Goal: Task Accomplishment & Management: Use online tool/utility

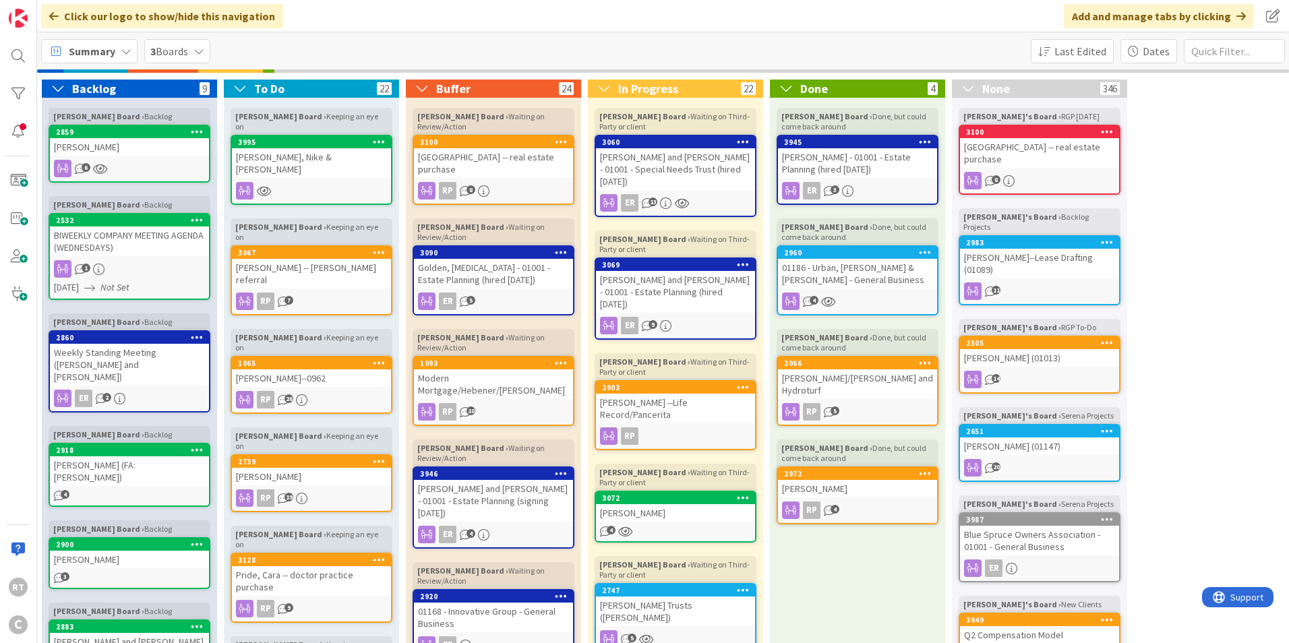
click at [115, 51] on div "Summary" at bounding box center [89, 51] width 96 height 24
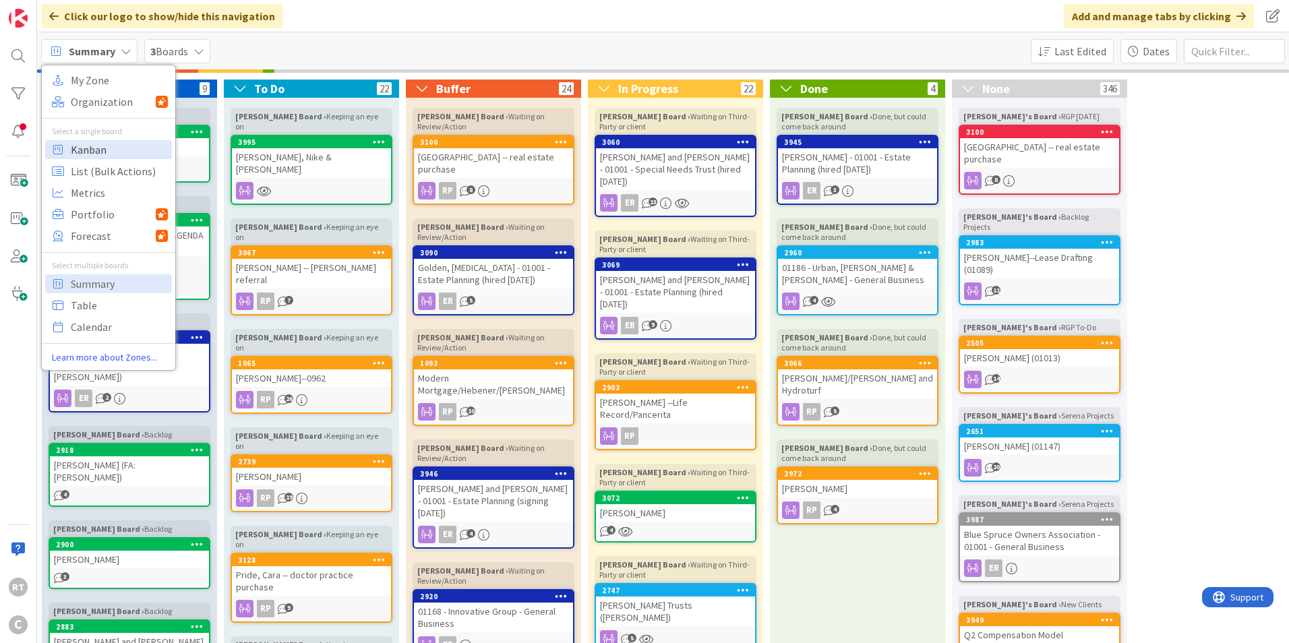
click at [110, 146] on span "Kanban" at bounding box center [119, 150] width 97 height 20
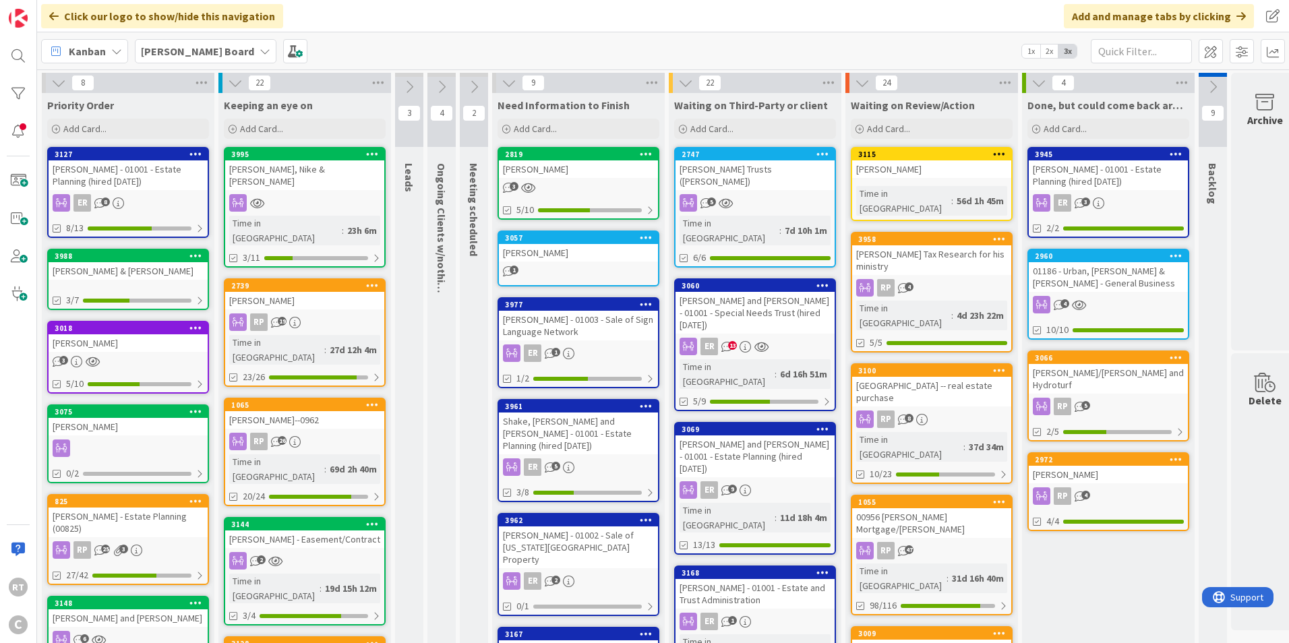
click at [137, 270] on div "Harper, Ken & Jerilyn" at bounding box center [128, 271] width 159 height 18
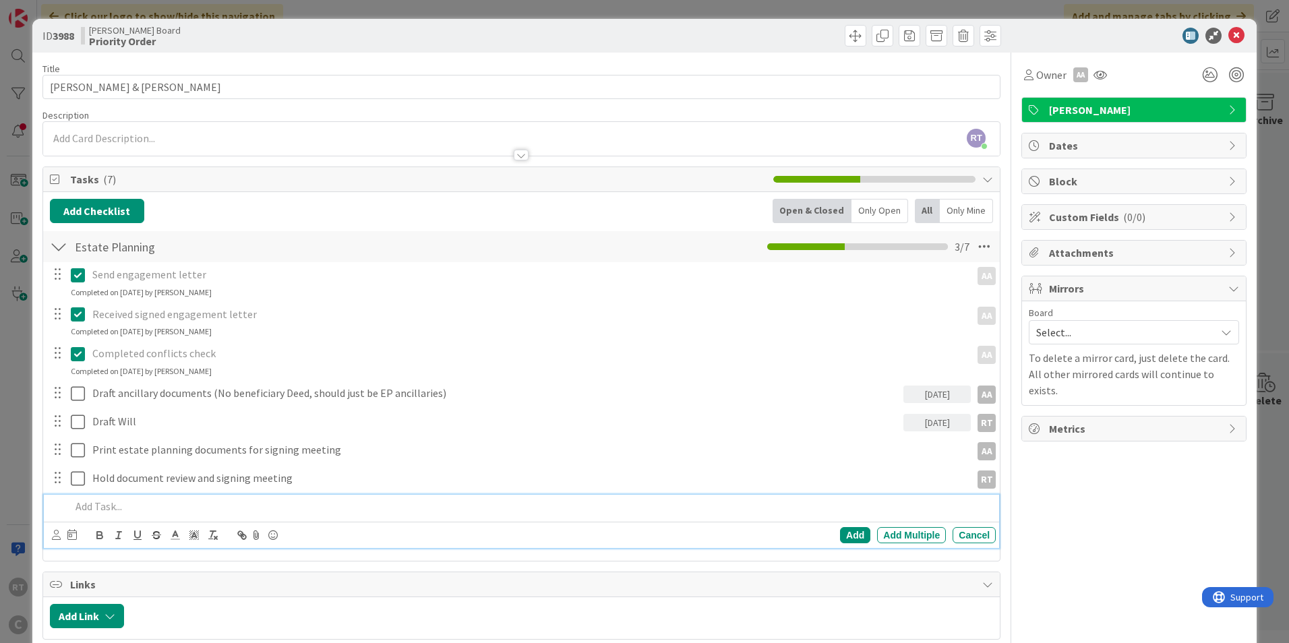
click at [115, 502] on p at bounding box center [530, 507] width 919 height 16
click at [94, 508] on p "Pull o&E (just to confirm JT)" at bounding box center [530, 507] width 919 height 16
click at [55, 533] on icon at bounding box center [56, 535] width 9 height 10
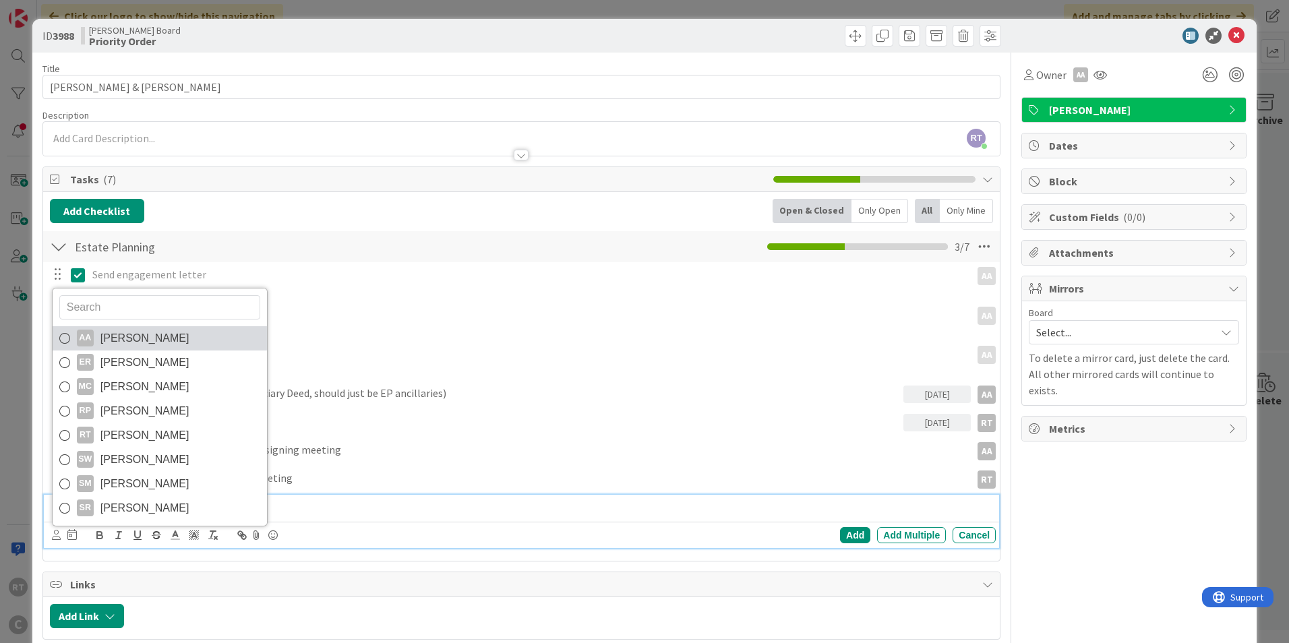
click at [89, 342] on div "AA" at bounding box center [85, 338] width 17 height 17
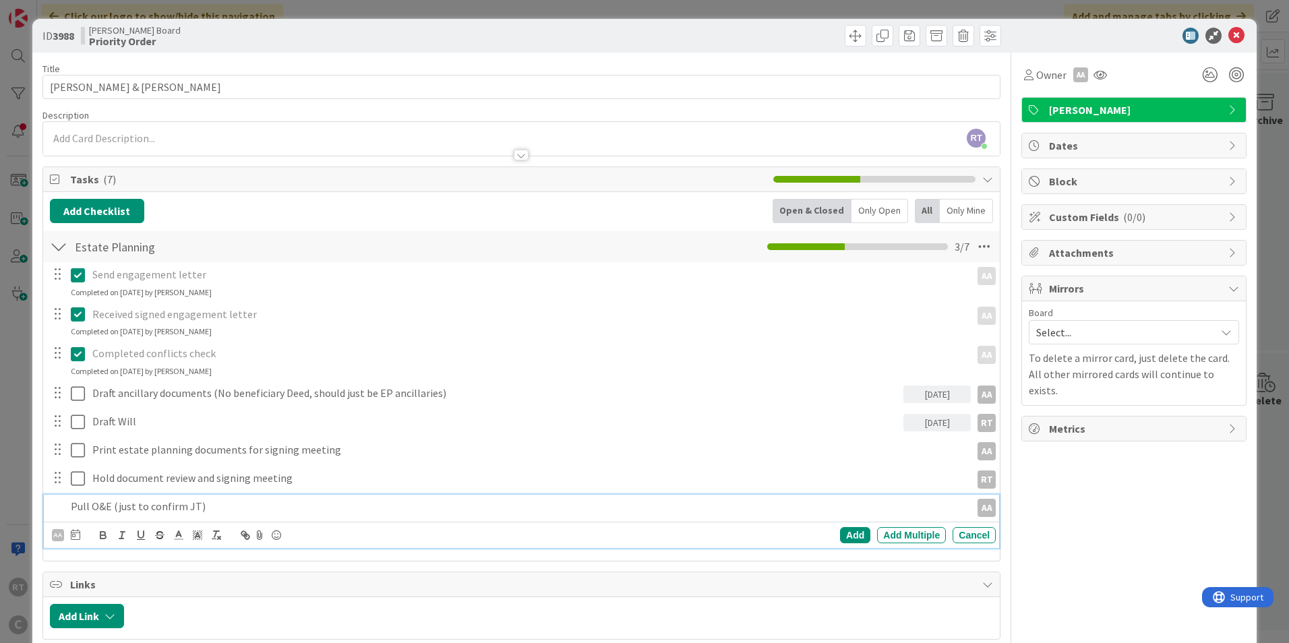
click at [71, 541] on div at bounding box center [75, 535] width 9 height 16
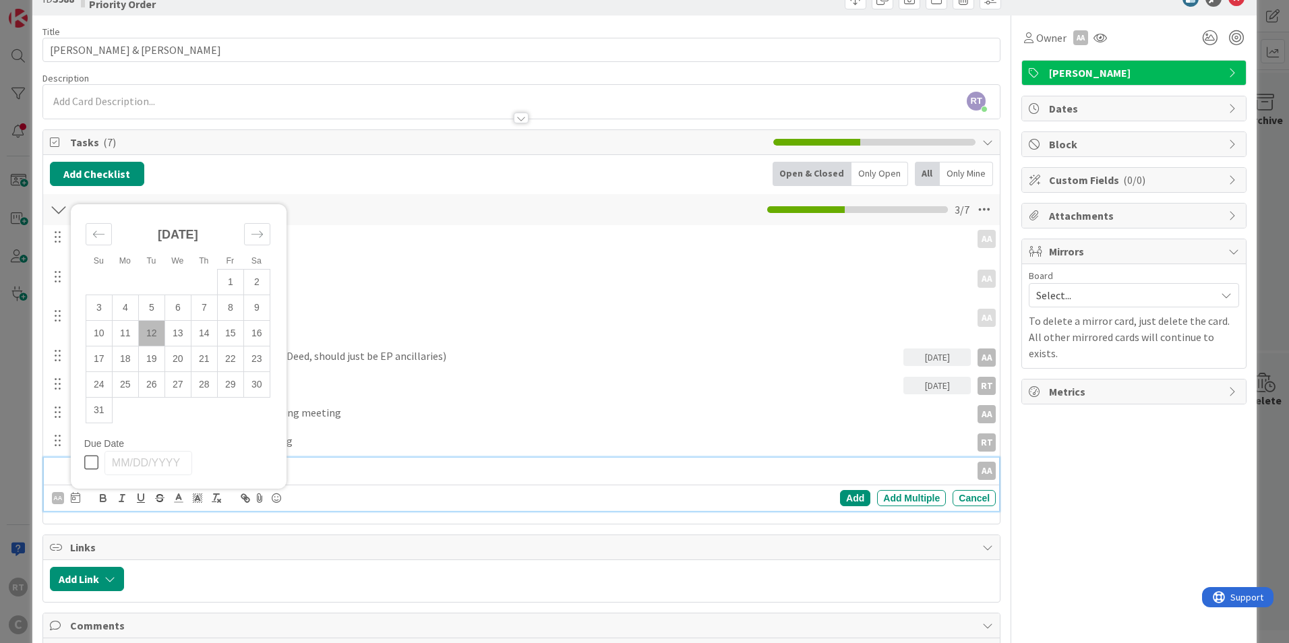
scroll to position [135, 0]
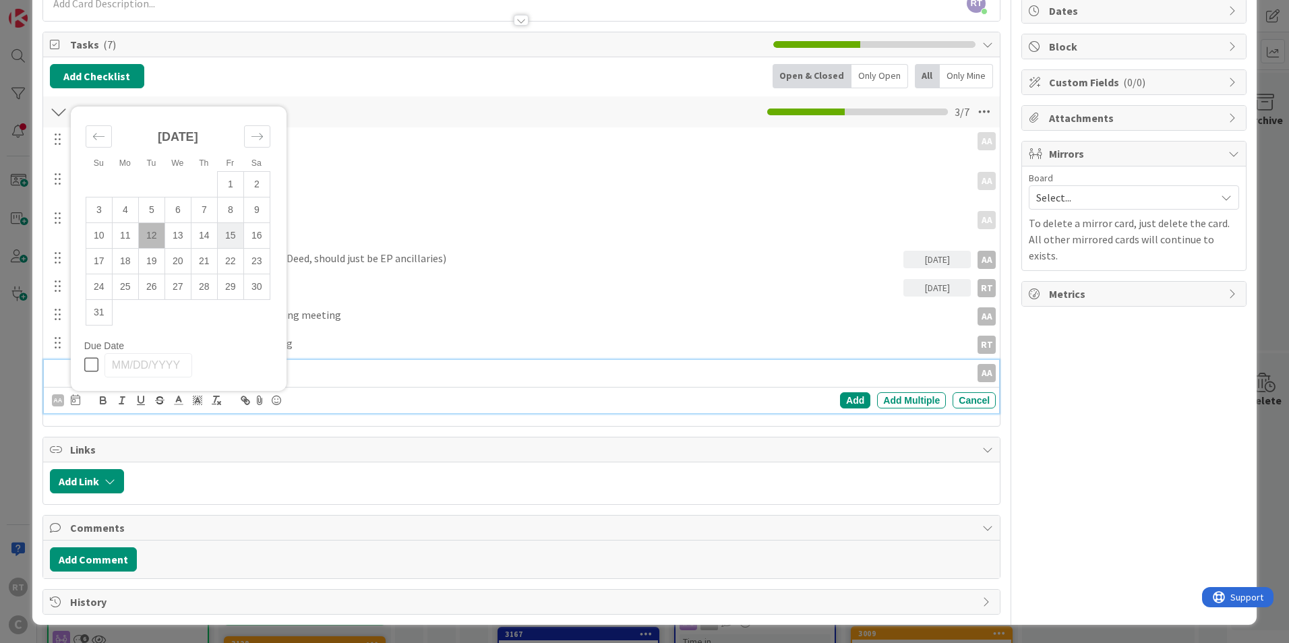
click at [231, 241] on td "15" at bounding box center [230, 235] width 26 height 26
click at [843, 401] on div "Add" at bounding box center [855, 400] width 30 height 16
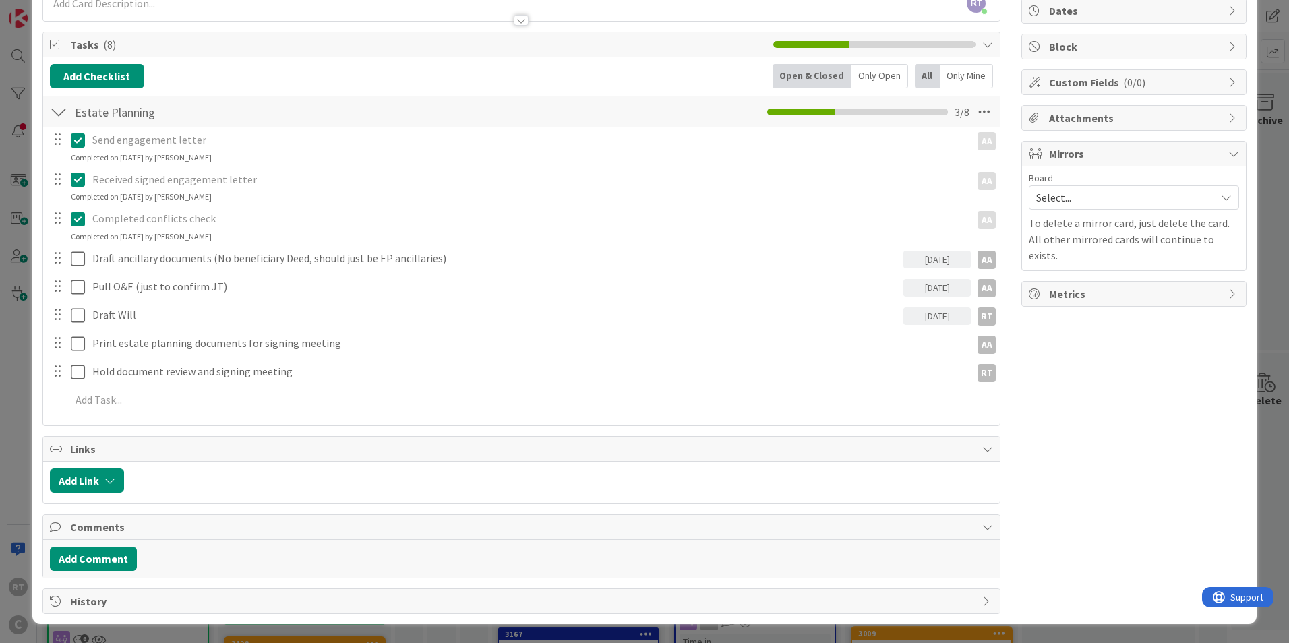
scroll to position [0, 0]
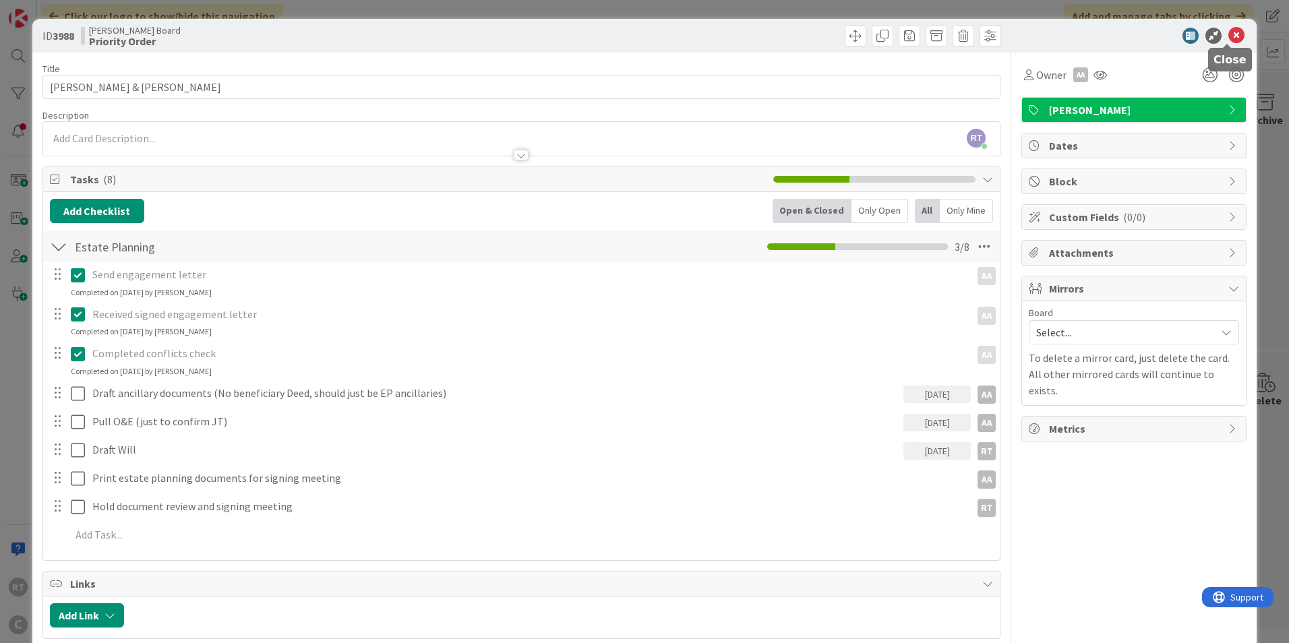
click at [1224, 27] on div "ID 3988 Ryan's Board Priority Order" at bounding box center [644, 36] width 1224 height 34
click at [1228, 39] on icon at bounding box center [1236, 36] width 16 height 16
